Goal: Book appointment/travel/reservation

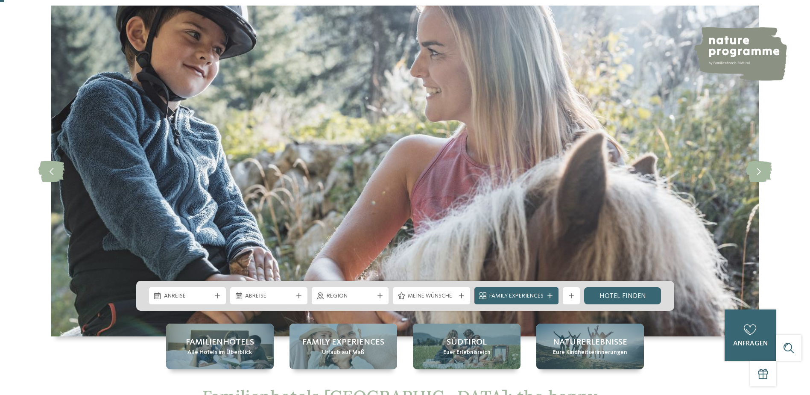
scroll to position [85, 0]
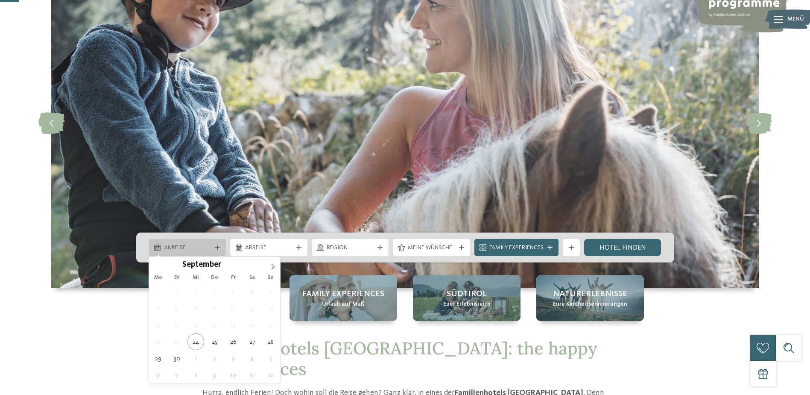
click at [208, 250] on span "Anreise" at bounding box center [187, 248] width 47 height 9
click at [273, 266] on icon at bounding box center [273, 267] width 6 height 6
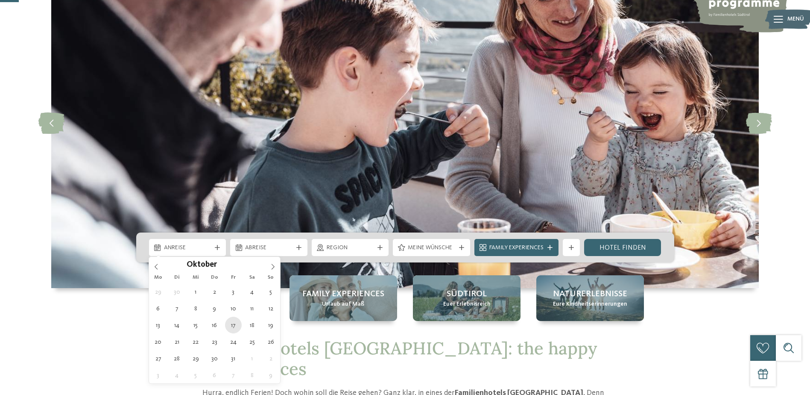
type div "17.10.2025"
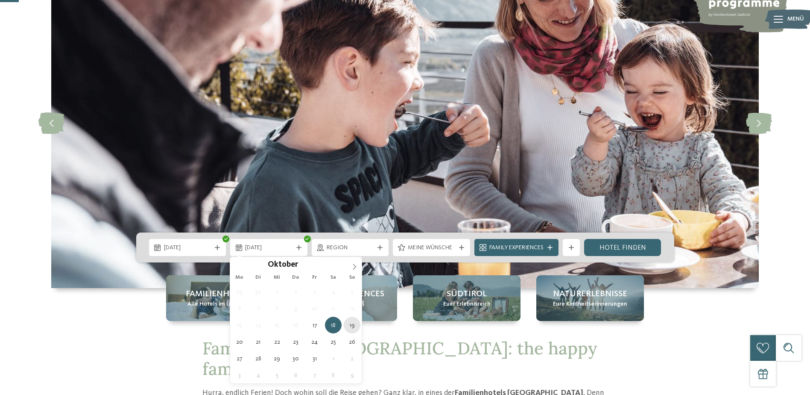
type div "19.10.2025"
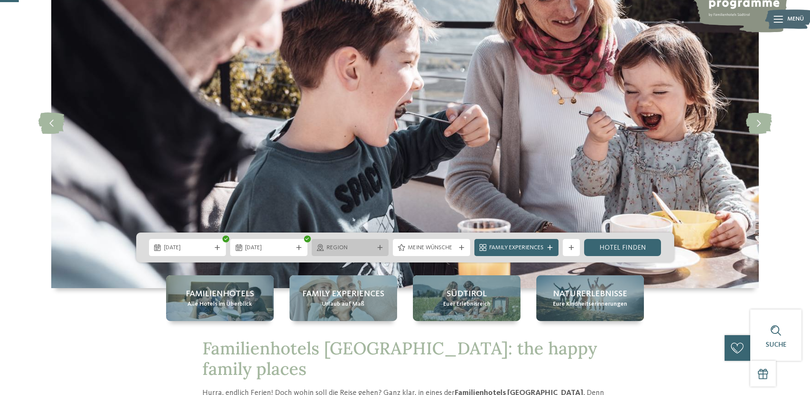
click at [362, 247] on span "Region" at bounding box center [350, 248] width 47 height 9
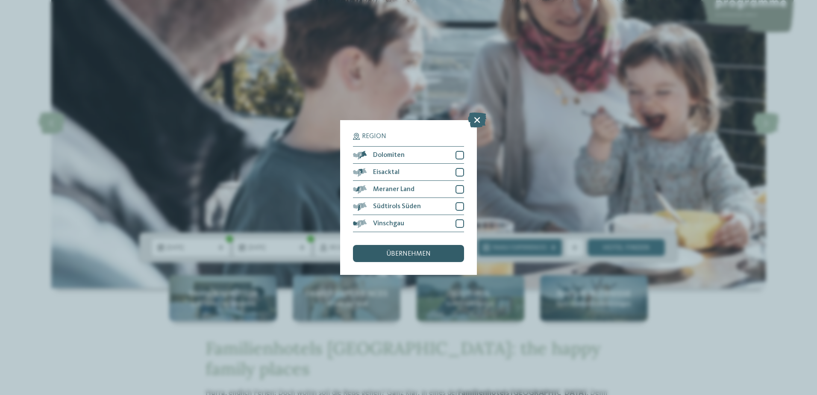
click at [429, 253] on span "übernehmen" at bounding box center [408, 253] width 44 height 7
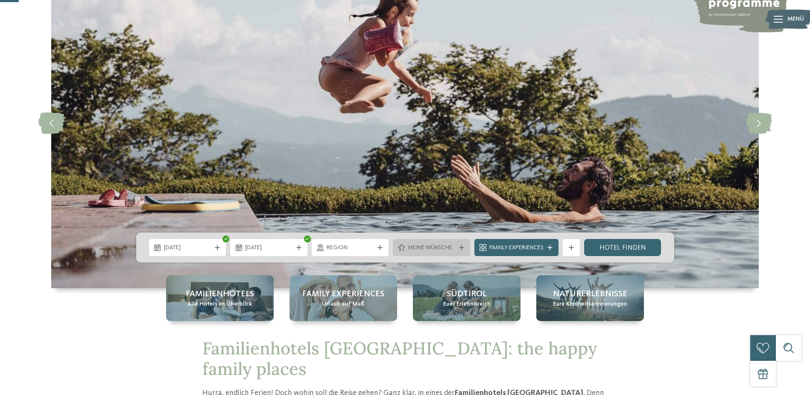
click at [446, 248] on span "Meine Wünsche" at bounding box center [431, 248] width 47 height 9
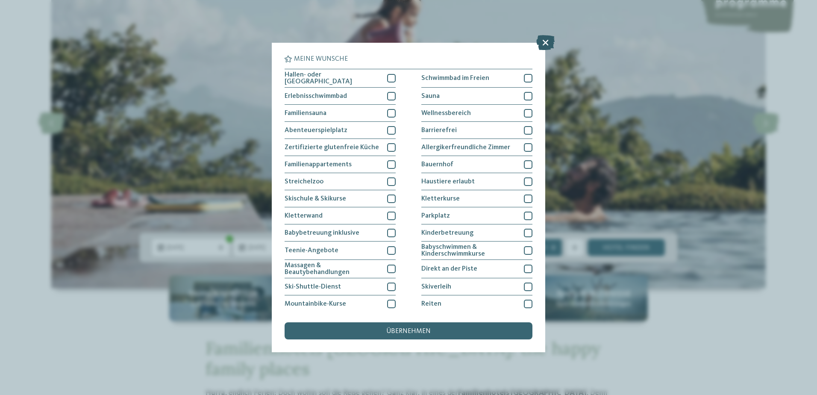
click at [546, 41] on icon at bounding box center [545, 42] width 18 height 15
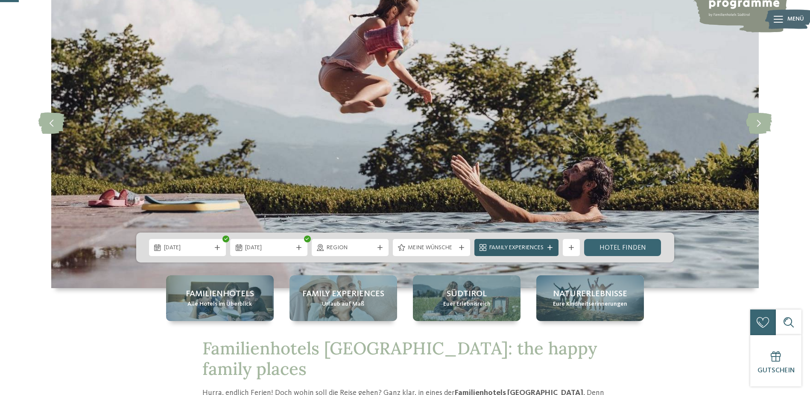
click at [538, 247] on span "Family Experiences" at bounding box center [517, 248] width 54 height 9
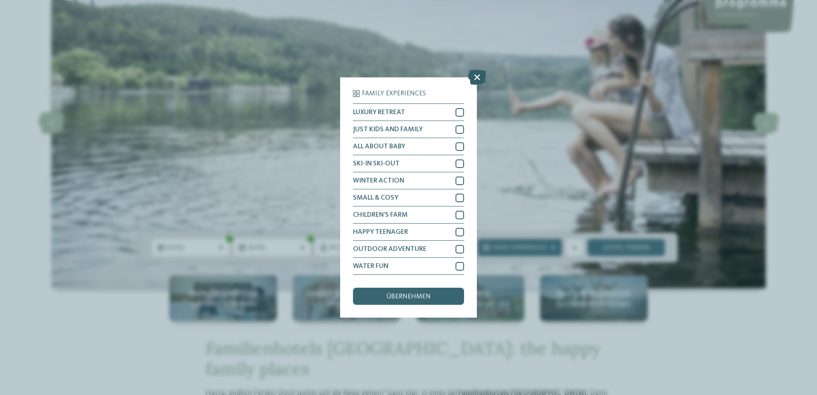
click at [476, 77] on icon at bounding box center [477, 77] width 18 height 15
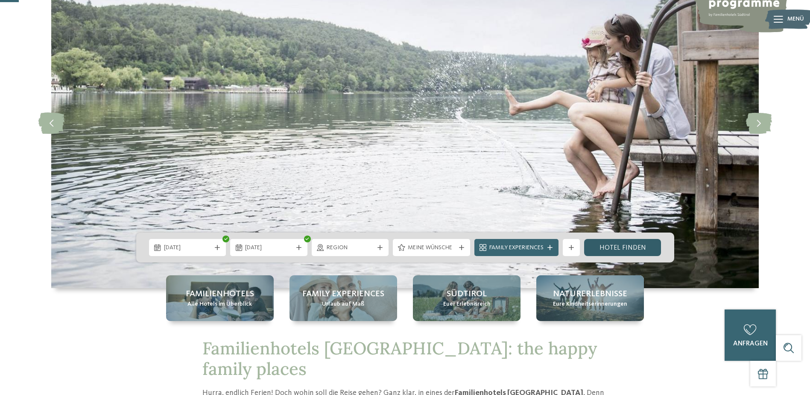
click at [618, 244] on link "Hotel finden" at bounding box center [622, 247] width 77 height 17
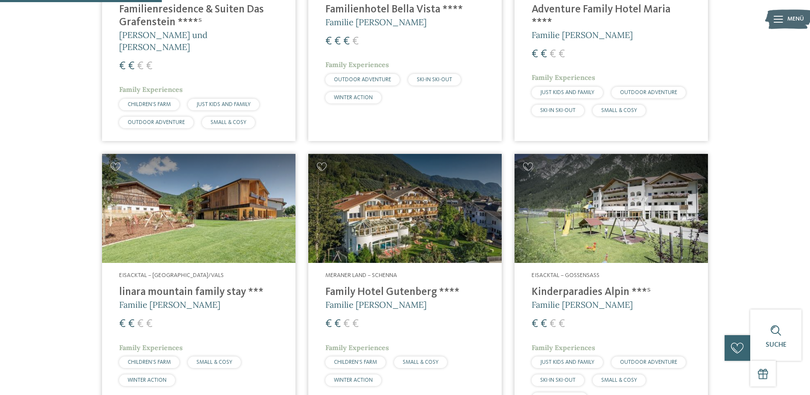
scroll to position [480, 0]
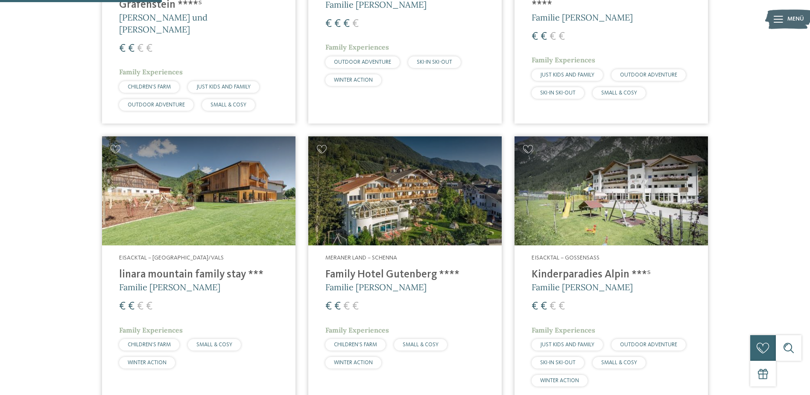
click at [239, 41] on div "€ € € €" at bounding box center [198, 48] width 159 height 15
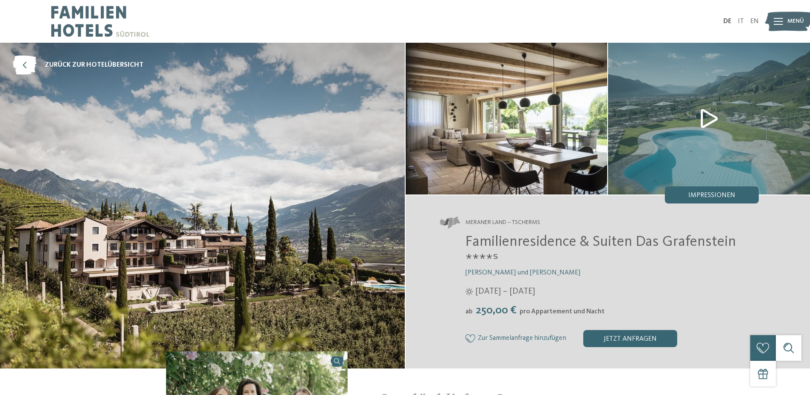
click at [711, 117] on img at bounding box center [709, 119] width 202 height 152
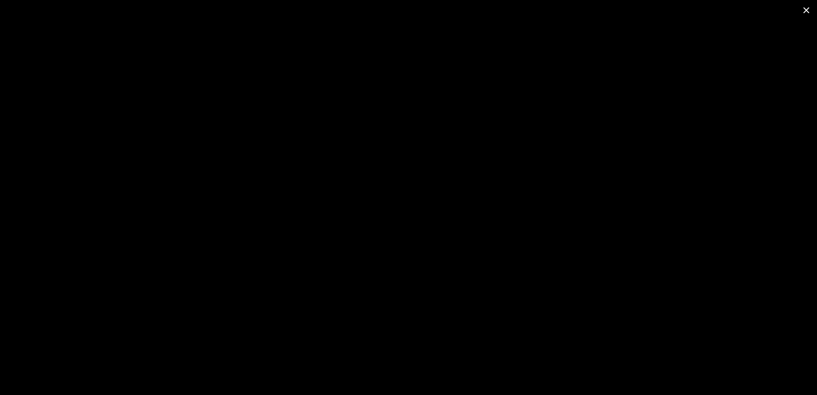
click at [807, 9] on span at bounding box center [806, 10] width 21 height 20
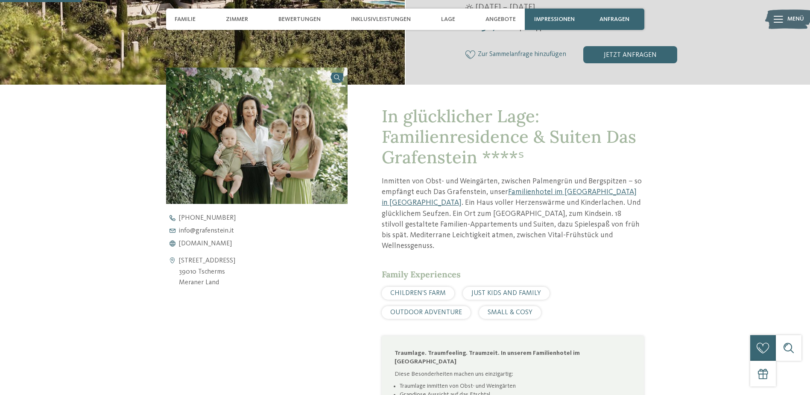
scroll to position [299, 0]
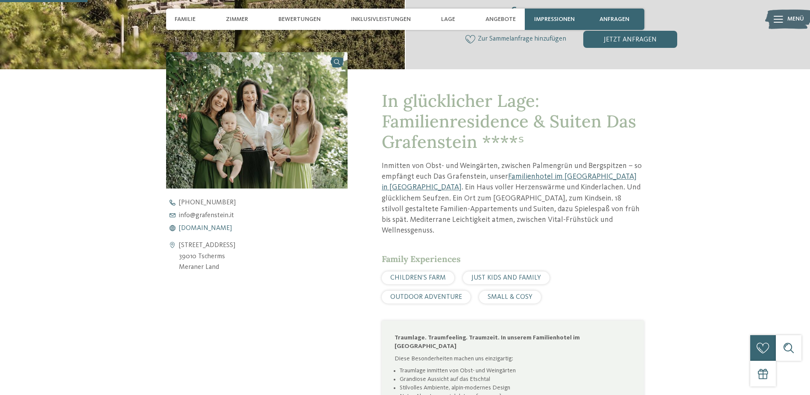
click at [215, 227] on span "[DOMAIN_NAME]" at bounding box center [205, 228] width 53 height 7
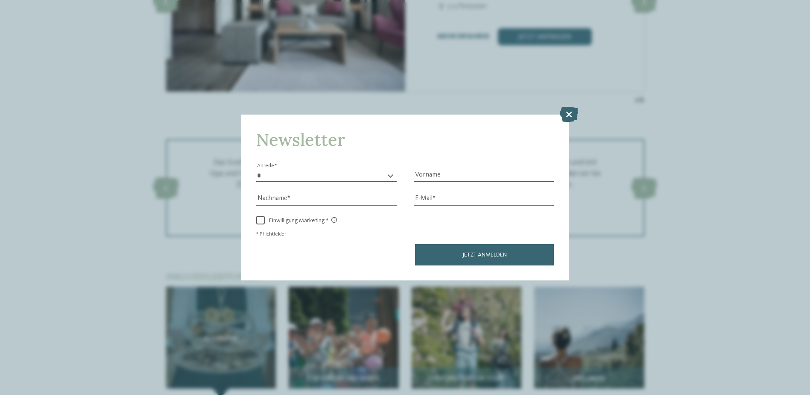
scroll to position [1068, 0]
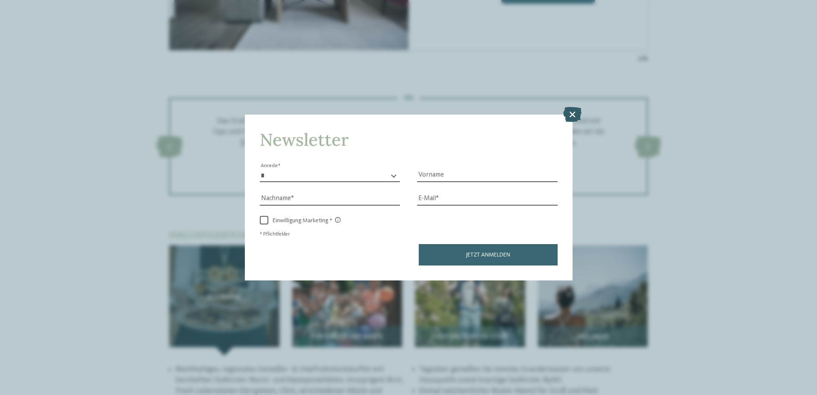
click at [570, 115] on icon at bounding box center [572, 113] width 18 height 15
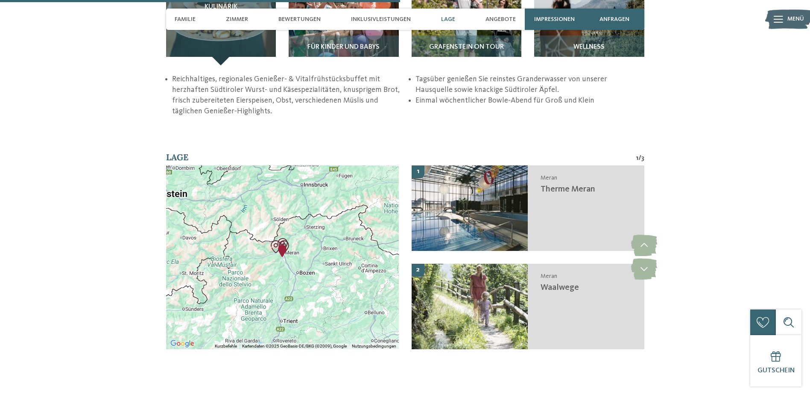
scroll to position [1367, 0]
